Goal: Use online tool/utility: Use online tool/utility

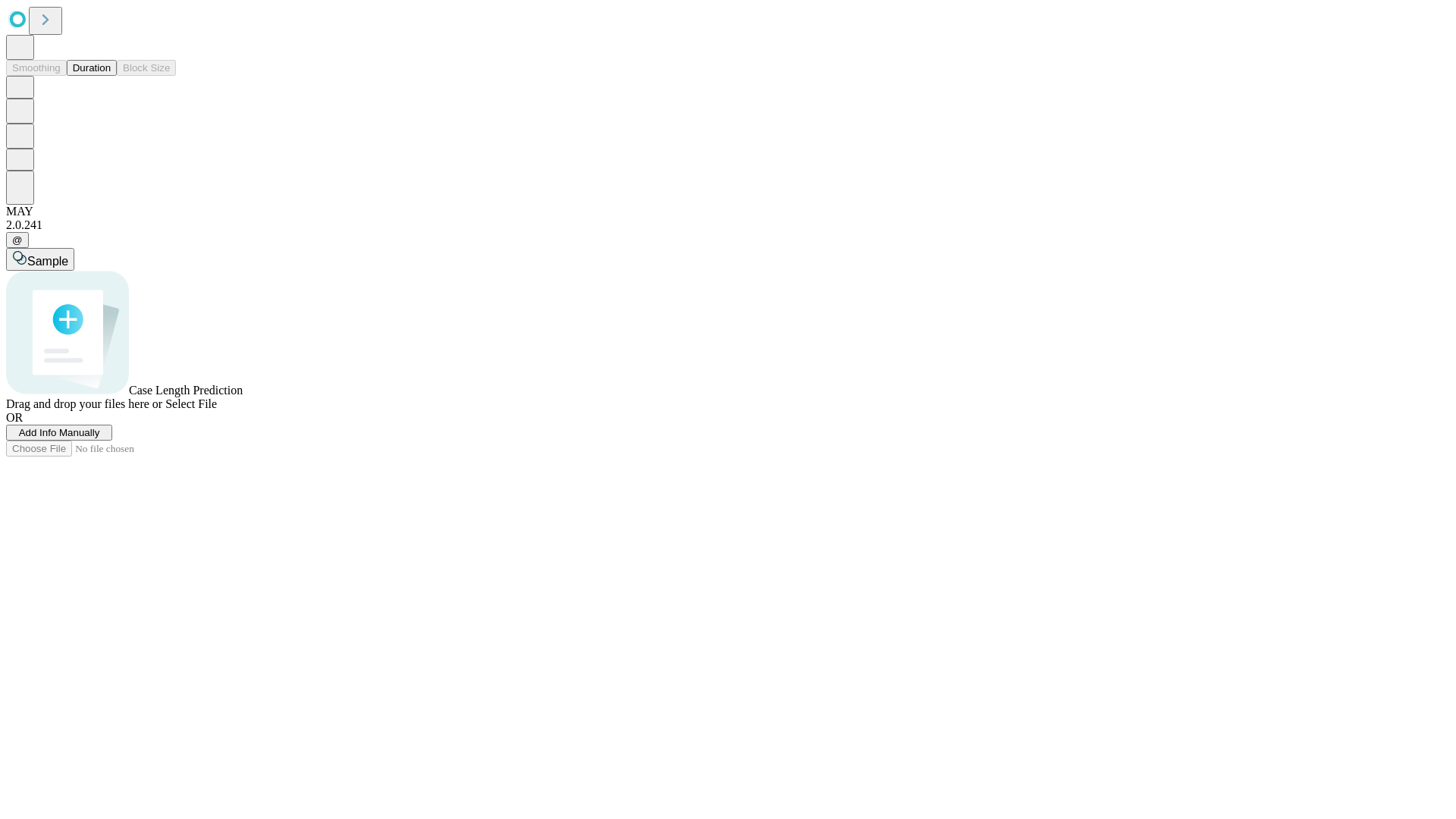
click at [111, 76] on button "Duration" at bounding box center [92, 67] width 50 height 16
click at [68, 255] on span "Sample" at bounding box center [48, 261] width 41 height 13
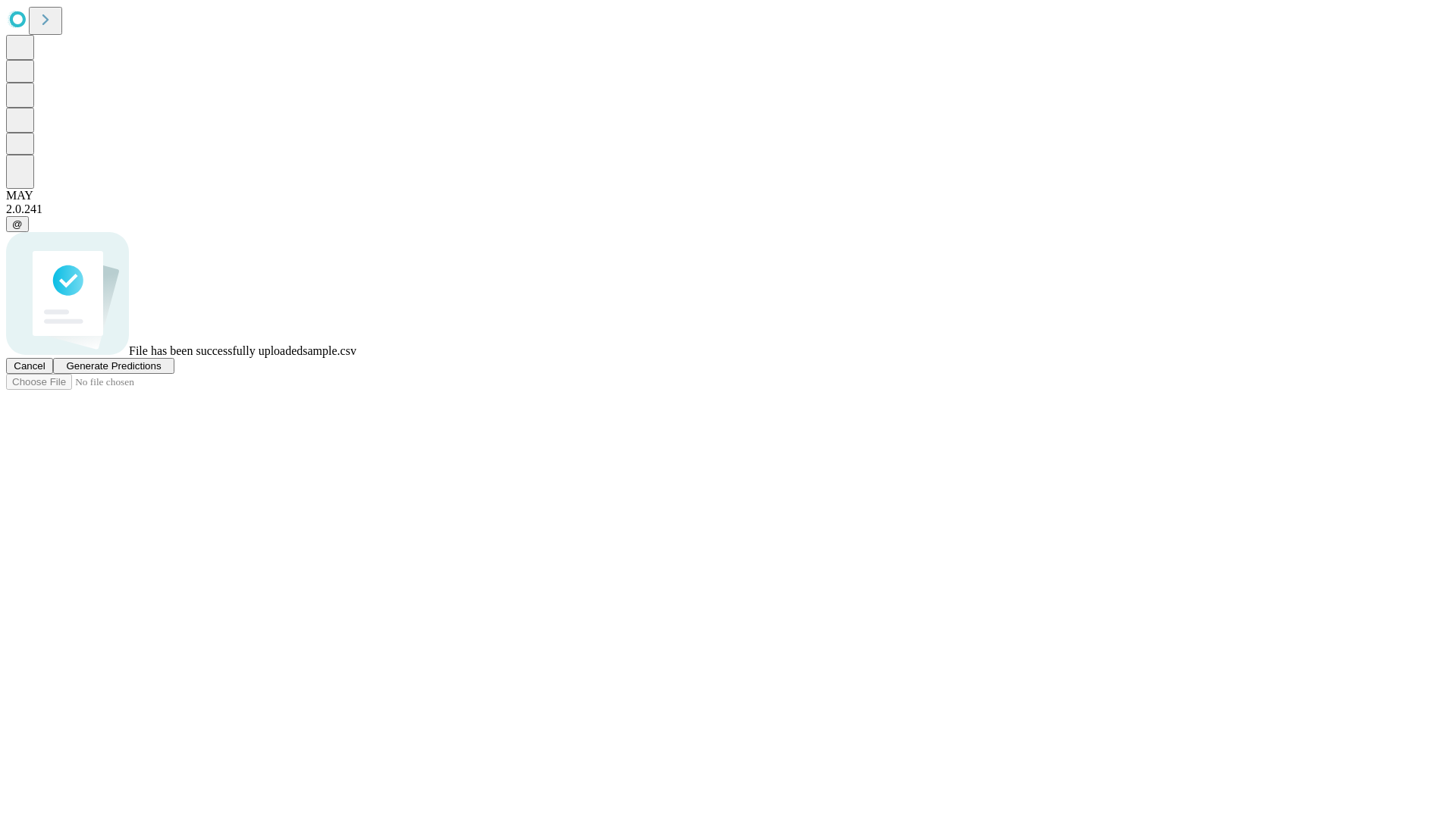
click at [160, 371] on span "Generate Predictions" at bounding box center [114, 366] width 95 height 11
